Goal: Information Seeking & Learning: Learn about a topic

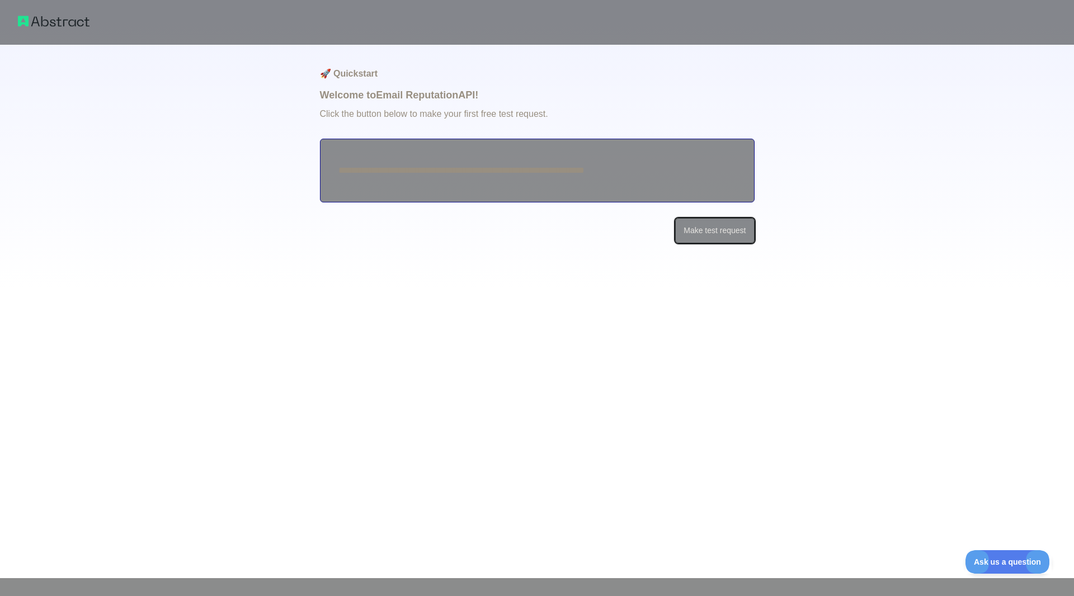
click at [723, 231] on button "Make test request" at bounding box center [714, 230] width 79 height 25
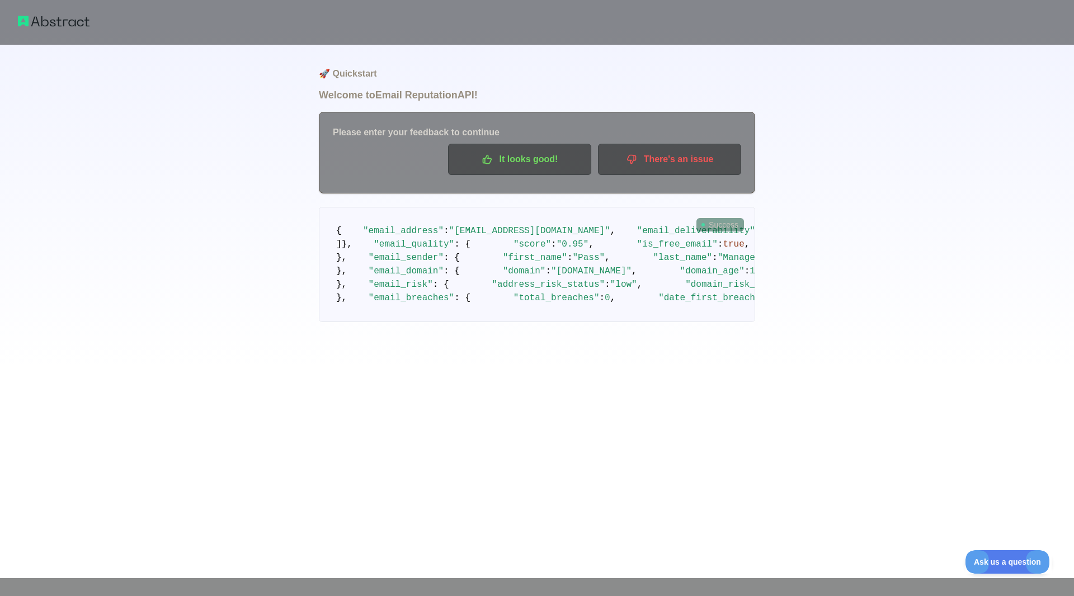
scroll to position [56, 0]
click at [587, 243] on pre "{ "email_address" : "[EMAIL_ADDRESS][DOMAIN_NAME]" , "email_deliverability" : {…" at bounding box center [537, 264] width 436 height 115
click at [514, 269] on pre "{ "email_address" : "[EMAIL_ADDRESS][DOMAIN_NAME]" , "email_deliverability" : {…" at bounding box center [537, 264] width 436 height 115
click at [516, 150] on p "It looks good!" at bounding box center [520, 159] width 126 height 19
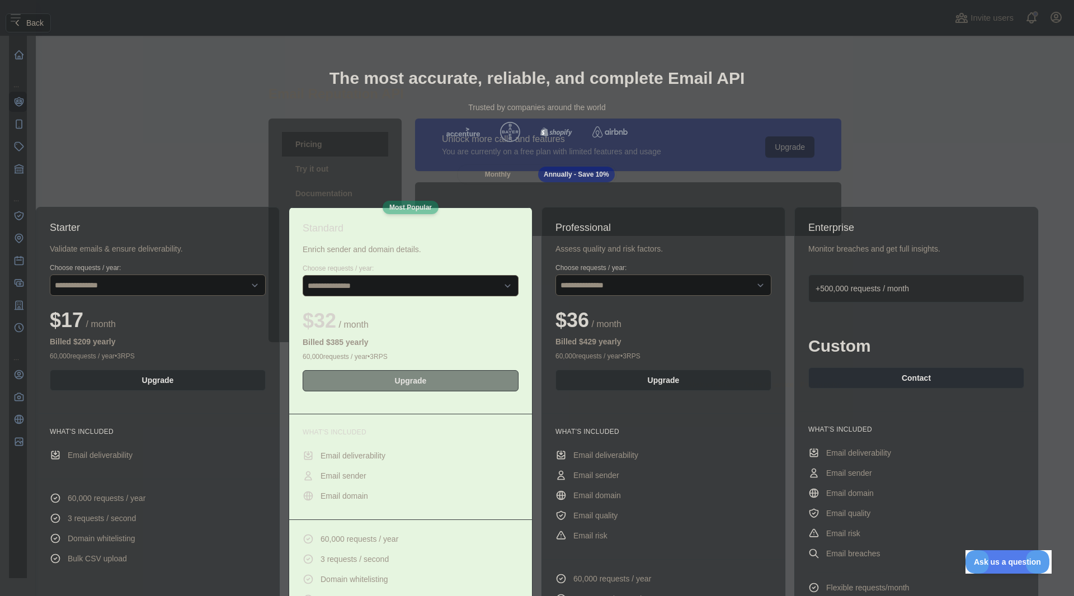
click at [877, 109] on div "Trusted by companies around the world" at bounding box center [537, 107] width 1056 height 11
click at [25, 22] on button "Back" at bounding box center [28, 22] width 45 height 19
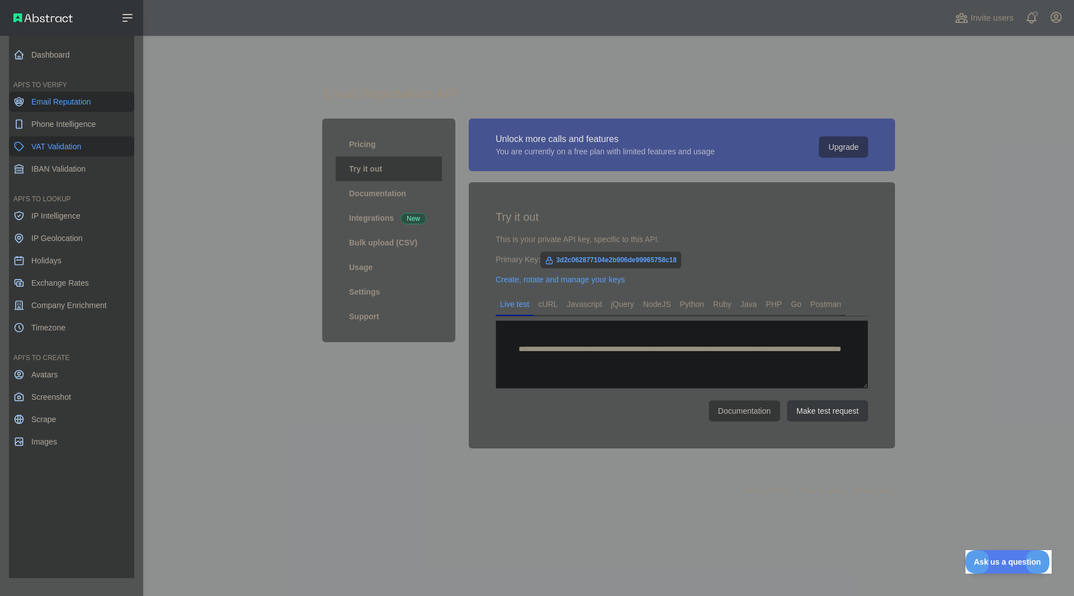
click at [68, 147] on span "VAT Validation" at bounding box center [56, 146] width 50 height 11
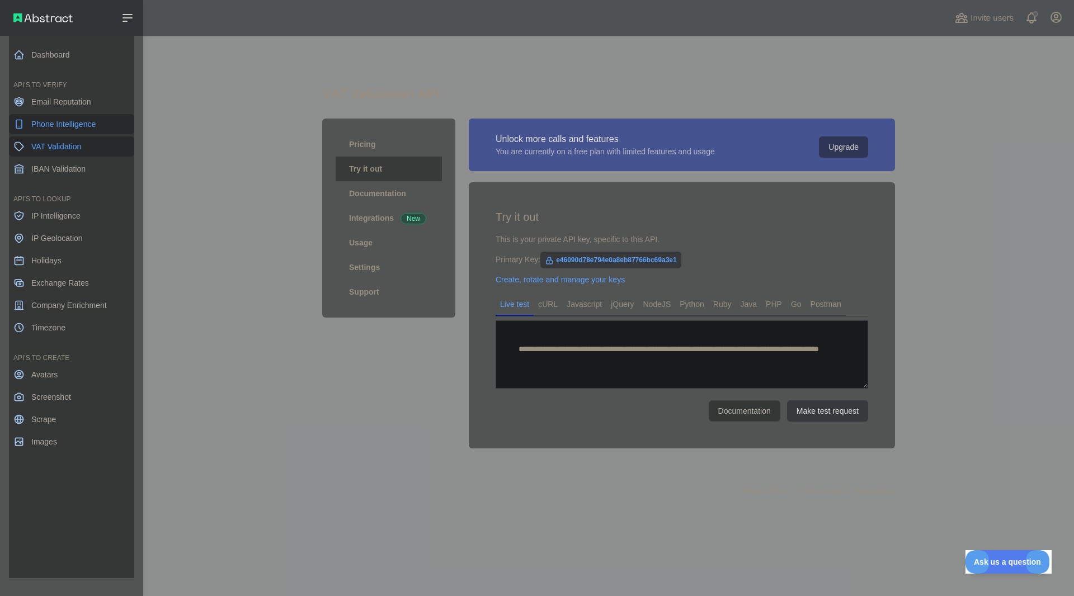
click at [90, 120] on span "Phone Intelligence" at bounding box center [63, 124] width 64 height 11
